Goal: Task Accomplishment & Management: Manage account settings

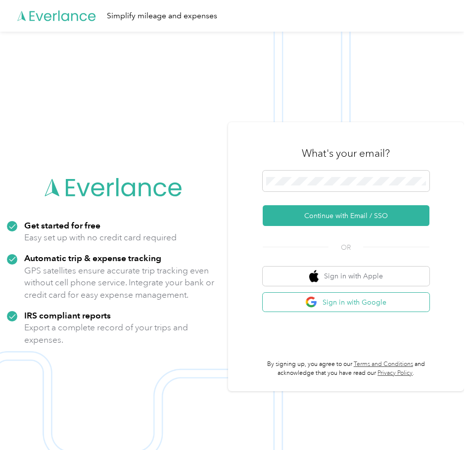
click at [362, 305] on button "Sign in with Google" at bounding box center [346, 302] width 167 height 19
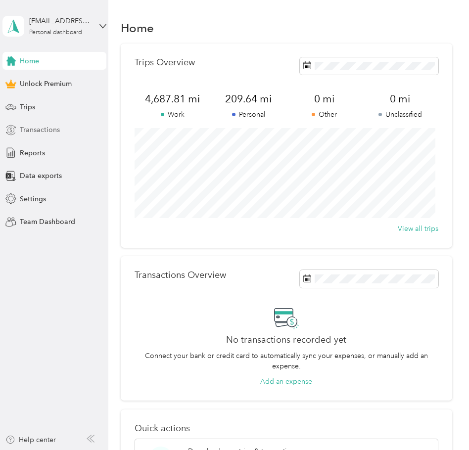
click at [31, 130] on span "Transactions" at bounding box center [40, 130] width 40 height 10
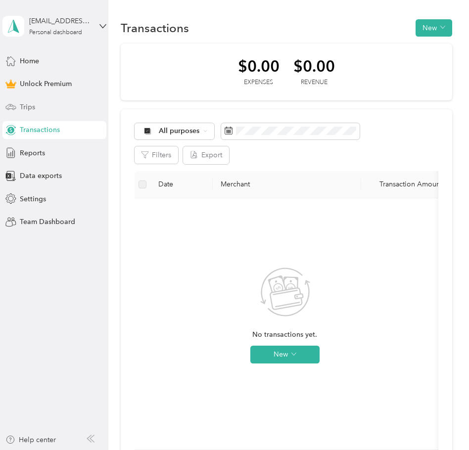
click at [35, 108] on span "Trips" at bounding box center [27, 107] width 15 height 10
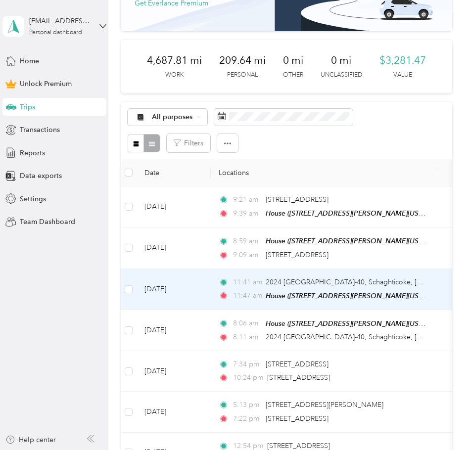
scroll to position [99, 0]
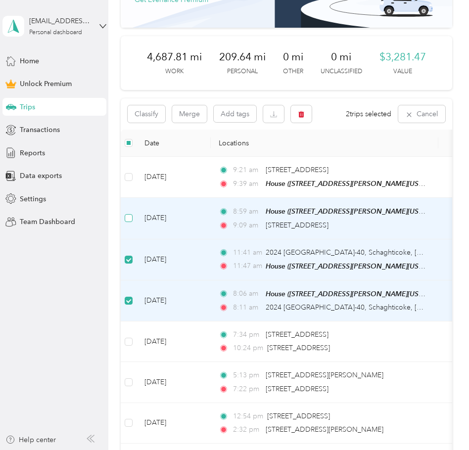
click at [129, 222] on label at bounding box center [129, 218] width 8 height 11
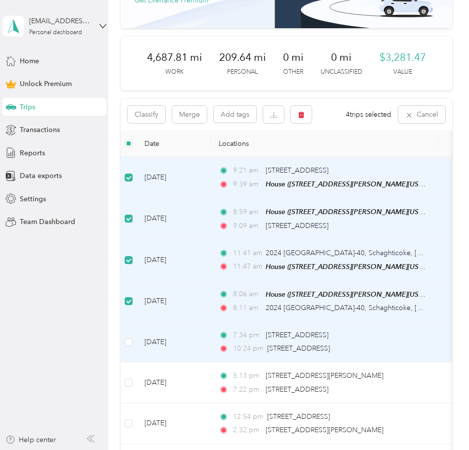
scroll to position [0, 0]
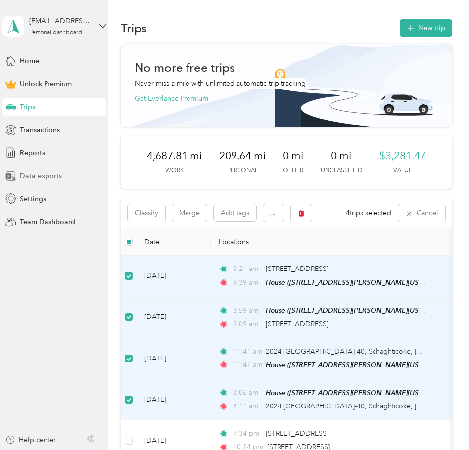
click at [42, 172] on span "Data exports" at bounding box center [41, 176] width 42 height 10
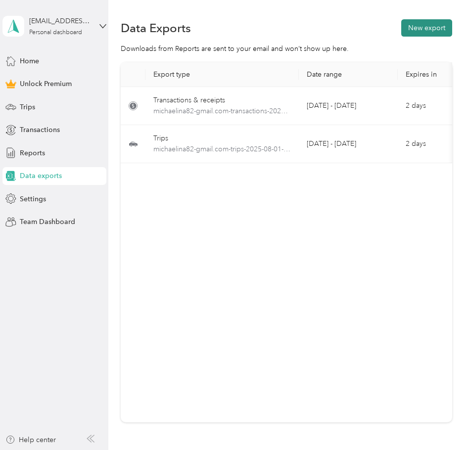
click at [426, 29] on button "New export" at bounding box center [426, 27] width 51 height 17
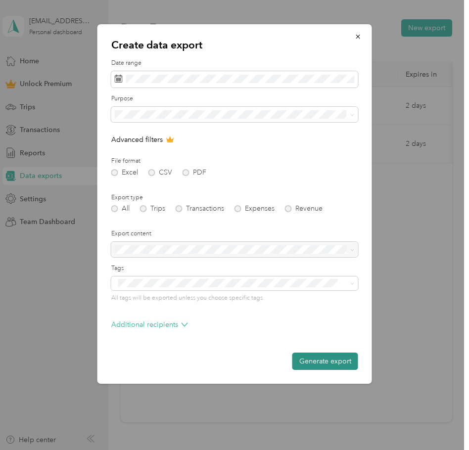
click at [312, 361] on button "Generate export" at bounding box center [325, 361] width 66 height 17
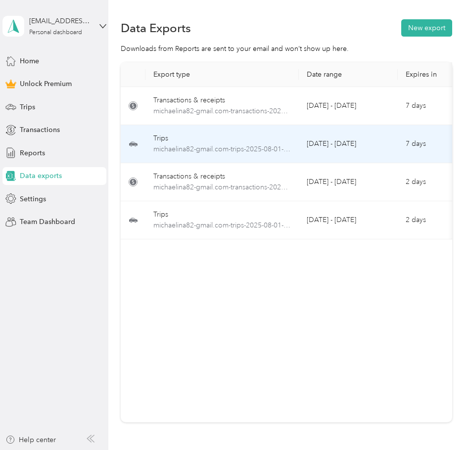
click at [264, 138] on div "Trips" at bounding box center [221, 138] width 137 height 11
click at [212, 152] on span "michaelina82-gmail.com-trips-2025-08-01-2025-08-29.xlsx" at bounding box center [221, 149] width 137 height 11
click at [178, 149] on span "michaelina82-gmail.com-trips-2025-08-01-2025-08-29.xlsx" at bounding box center [221, 149] width 137 height 11
click at [184, 149] on span "michaelina82-gmail.com-trips-2025-08-01-2025-08-29.xlsx" at bounding box center [221, 149] width 137 height 11
click at [246, 152] on span "michaelina82-gmail.com-trips-2025-08-01-2025-08-29.xlsx" at bounding box center [221, 149] width 137 height 11
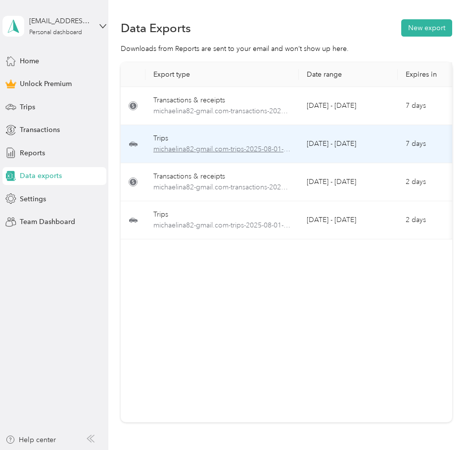
click at [248, 150] on span "michaelina82-gmail.com-trips-2025-08-01-2025-08-29.xlsx" at bounding box center [221, 149] width 137 height 11
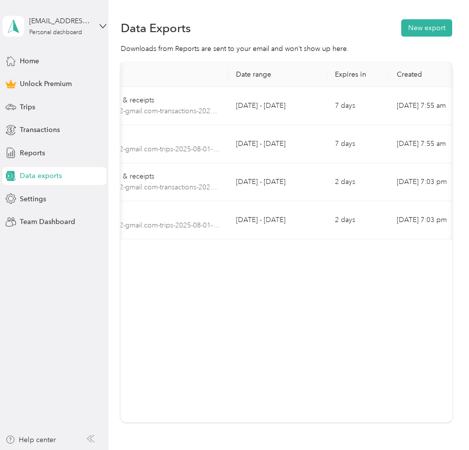
scroll to position [0, 208]
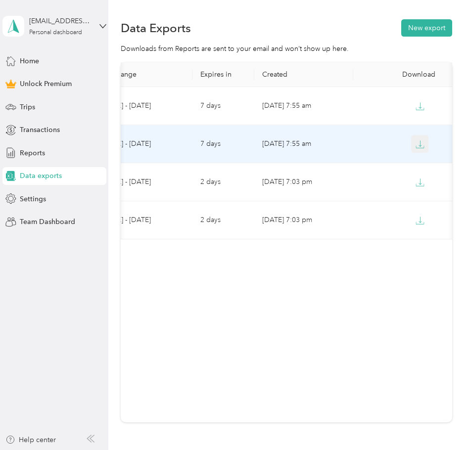
click at [415, 149] on button "button" at bounding box center [420, 144] width 18 height 18
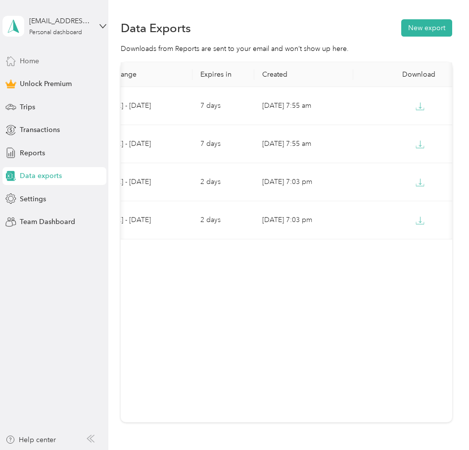
click at [26, 59] on span "Home" at bounding box center [29, 61] width 19 height 10
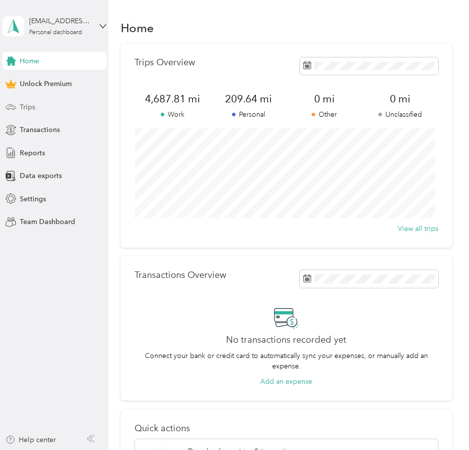
click at [28, 110] on span "Trips" at bounding box center [27, 107] width 15 height 10
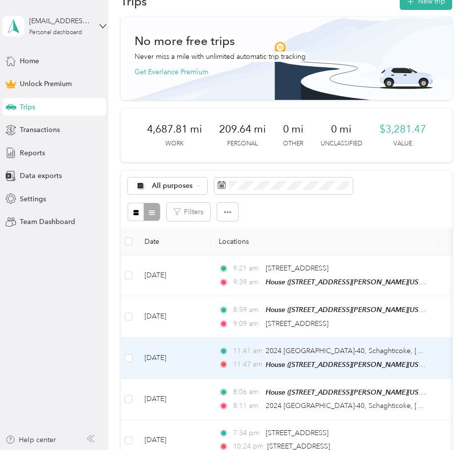
scroll to position [49, 0]
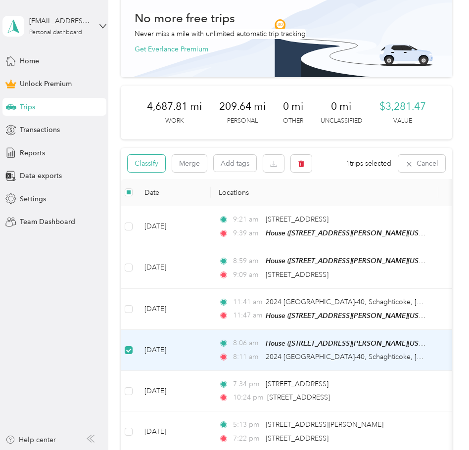
click at [150, 160] on button "Classify" at bounding box center [147, 163] width 38 height 17
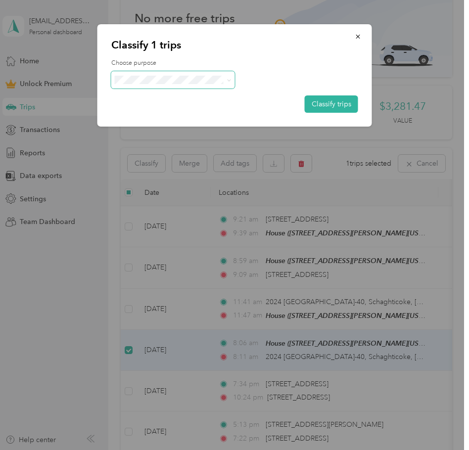
click at [195, 74] on span at bounding box center [173, 79] width 124 height 17
click at [225, 78] on span at bounding box center [227, 80] width 8 height 10
click at [162, 115] on span "Personal" at bounding box center [181, 111] width 92 height 10
click at [339, 104] on button "Classify trips" at bounding box center [331, 103] width 53 height 17
